Goal: Information Seeking & Learning: Learn about a topic

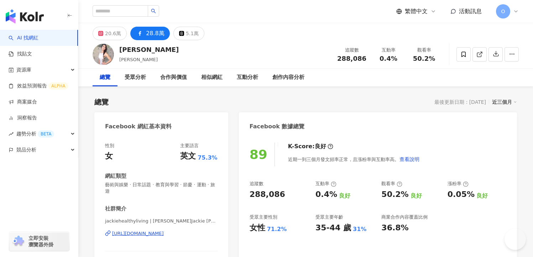
click at [105, 182] on span "藝術與娛樂 · 日常話題 · 教育與學習 · 節慶 · 運動 · 旅遊" at bounding box center [161, 188] width 112 height 13
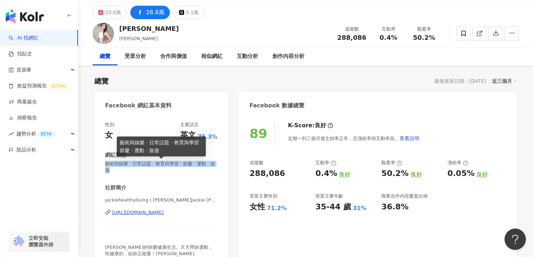
drag, startPoint x: 105, startPoint y: 164, endPoint x: 124, endPoint y: 171, distance: 20.4
click at [124, 171] on span "藝術與娛樂 · 日常話題 · 教育與學習 · 節慶 · 運動 · 旅遊" at bounding box center [161, 167] width 112 height 13
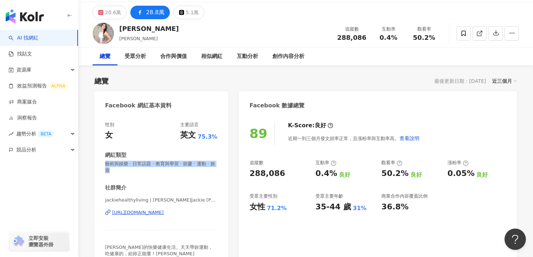
copy span "藝術與娛樂 · 日常話題 · 教育與學習 · 節慶 · 運動 · 旅遊"
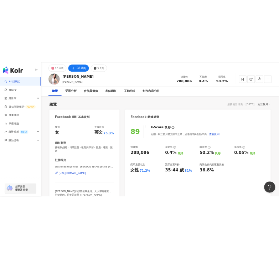
scroll to position [21, 0]
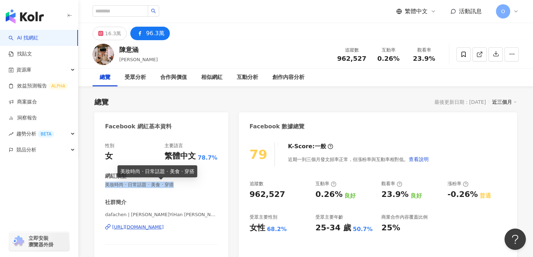
drag, startPoint x: 105, startPoint y: 184, endPoint x: 180, endPoint y: 185, distance: 74.4
click at [180, 185] on span "美妝時尚 · 日常話題 · 美食 · 穿搭" at bounding box center [161, 185] width 112 height 6
copy span "美妝時尚 · 日常話題 · 美食 · 穿搭"
click at [147, 178] on div "網紅類型" at bounding box center [161, 176] width 112 height 7
drag, startPoint x: 125, startPoint y: 188, endPoint x: 118, endPoint y: 188, distance: 6.8
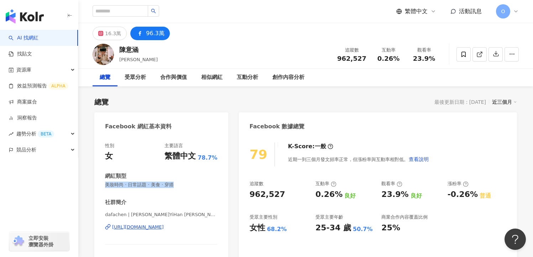
click at [124, 189] on div "性別 女 主要語言 繁體中文 78.7% 網紅類型 美妝時尚 · 日常話題 · 美食 · 穿搭 社群簡介 dafachen | [PERSON_NAME]Yi…" at bounding box center [161, 207] width 112 height 129
click at [124, 185] on span "美妝時尚 · 日常話題 · 美食 · 穿搭" at bounding box center [161, 185] width 112 height 6
drag, startPoint x: 112, startPoint y: 186, endPoint x: 105, endPoint y: 187, distance: 7.1
click at [105, 187] on span "美妝時尚 · 日常話題 · 美食 · 穿搭" at bounding box center [161, 185] width 112 height 6
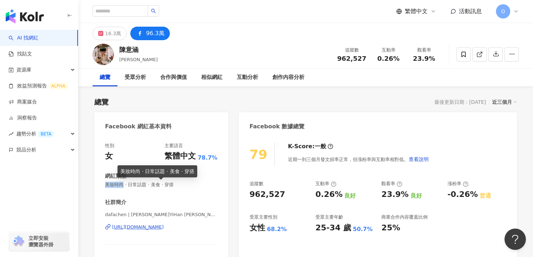
drag, startPoint x: 105, startPoint y: 186, endPoint x: 118, endPoint y: 185, distance: 12.8
click at [118, 185] on span "美妝時尚 · 日常話題 · 美食 · 穿搭" at bounding box center [161, 185] width 112 height 6
copy span "美妝時尚"
click at [82, 26] on div "16.3萬 96.3萬" at bounding box center [305, 31] width 455 height 17
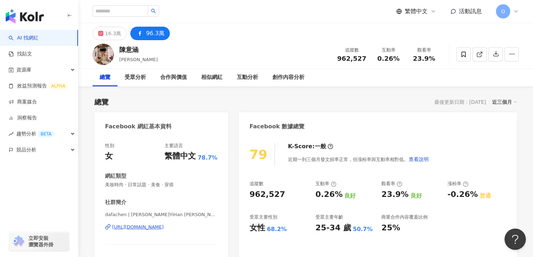
click at [128, 152] on div "性別 女 主要語言 繁體中文 78.7% 網紅類型 美妝時尚 · 日常話題 · 美食 · 穿搭 社群簡介 dafachen | [PERSON_NAME]Yi…" at bounding box center [161, 207] width 112 height 129
click at [146, 182] on span "美妝時尚 · 日常話題 · 美食 · 穿搭" at bounding box center [161, 185] width 112 height 6
drag, startPoint x: 150, startPoint y: 150, endPoint x: 130, endPoint y: 150, distance: 19.9
click at [130, 182] on span "美妝時尚 · 日常話題 · 美食 · 穿搭" at bounding box center [161, 185] width 112 height 6
click at [132, 182] on span "美妝時尚 · 日常話題 · 美食 · 穿搭" at bounding box center [161, 185] width 112 height 6
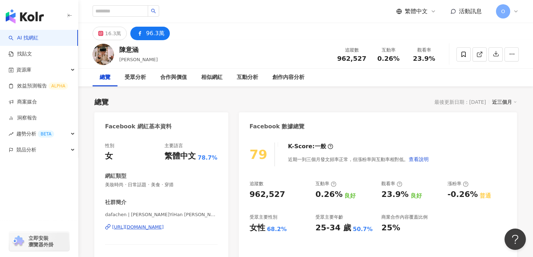
click at [132, 182] on span "美妝時尚 · 日常話題 · 美食 · 穿搭" at bounding box center [161, 185] width 112 height 6
click at [125, 182] on span "美妝時尚 · 日常話題 · 美食 · 穿搭" at bounding box center [161, 185] width 112 height 6
click at [141, 182] on span "美妝時尚 · 日常話題 · 美食 · 穿搭" at bounding box center [161, 185] width 112 height 6
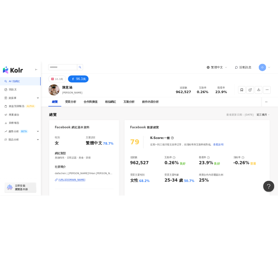
scroll to position [36, 0]
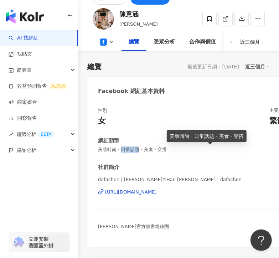
click at [151, 151] on span "美妝時尚 · 日常話題 · 美食 · 穿搭" at bounding box center [210, 149] width 224 height 6
drag, startPoint x: 150, startPoint y: 150, endPoint x: 174, endPoint y: 150, distance: 24.9
click at [174, 150] on span "美妝時尚 · 日常話題 · 美食 · 穿搭" at bounding box center [210, 149] width 224 height 6
copy span "美食 · 穿搭"
